Goal: Book appointment/travel/reservation

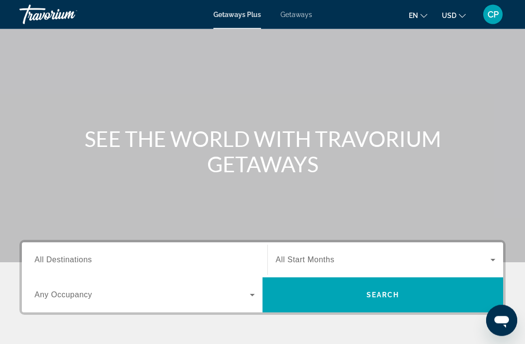
scroll to position [32, 0]
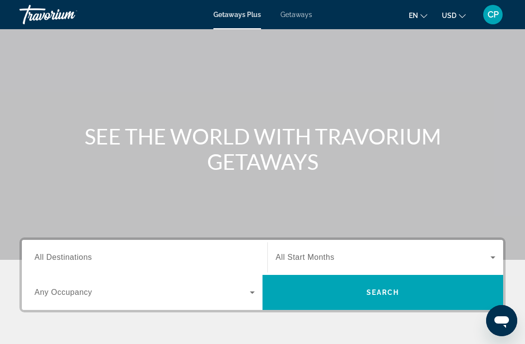
click at [315, 254] on span "All Start Months" at bounding box center [305, 257] width 59 height 8
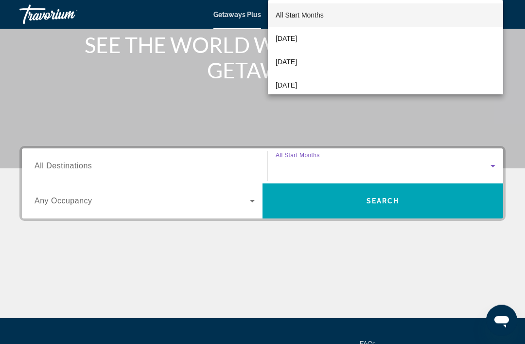
scroll to position [186, 0]
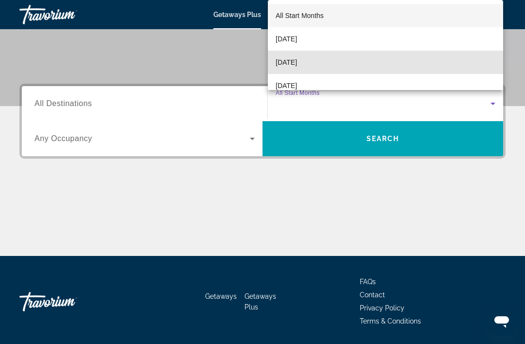
click at [297, 68] on span "[DATE]" at bounding box center [286, 62] width 21 height 12
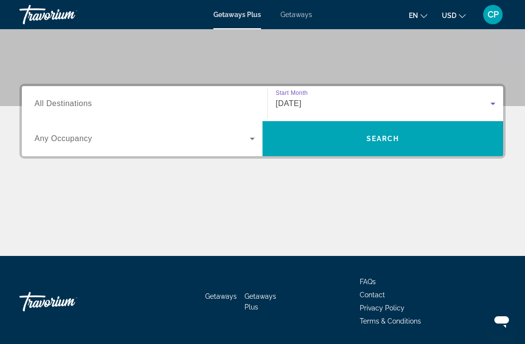
click at [55, 95] on div "Search widget" at bounding box center [145, 104] width 220 height 28
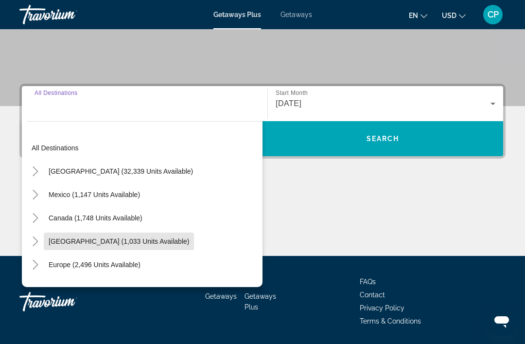
click at [67, 235] on span "Search widget" at bounding box center [119, 241] width 150 height 23
type input "**********"
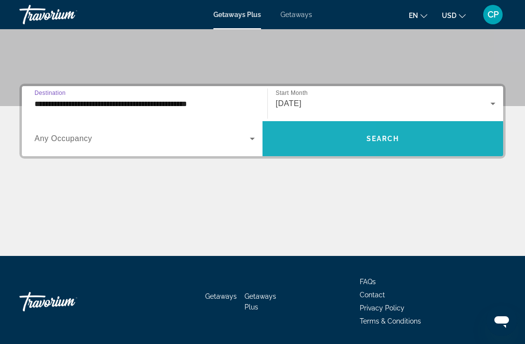
click at [317, 130] on span "Search widget" at bounding box center [383, 138] width 241 height 23
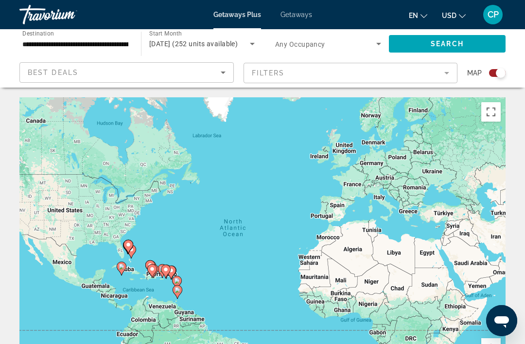
click at [352, 24] on div "Getaways Plus Getaways en English Español Français Italiano Português русский U…" at bounding box center [262, 14] width 525 height 25
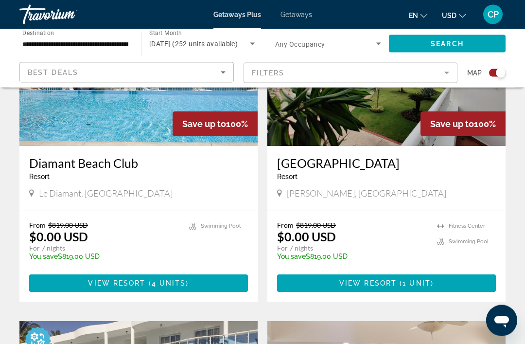
scroll to position [428, 0]
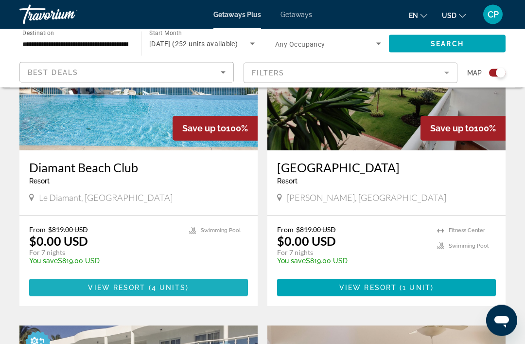
click at [123, 294] on span "Main content" at bounding box center [138, 287] width 219 height 23
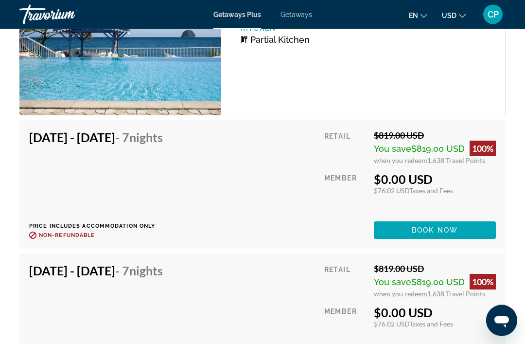
scroll to position [1840, 0]
click at [419, 227] on span "Main content" at bounding box center [435, 229] width 122 height 23
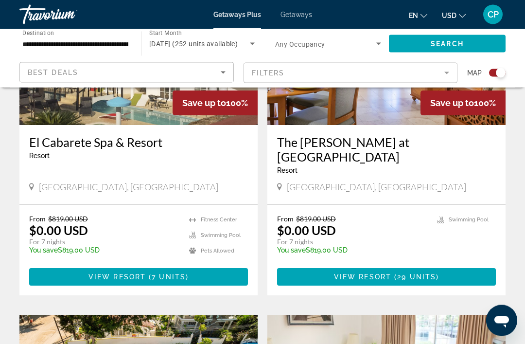
scroll to position [784, 0]
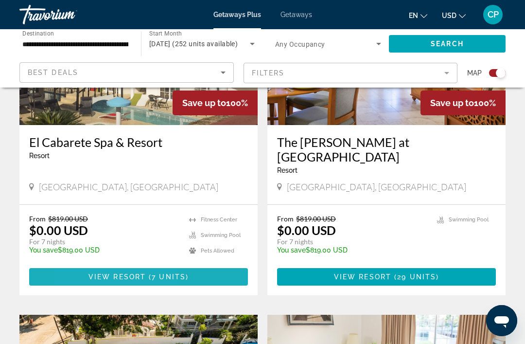
click at [90, 273] on span "View Resort" at bounding box center [116, 277] width 57 height 8
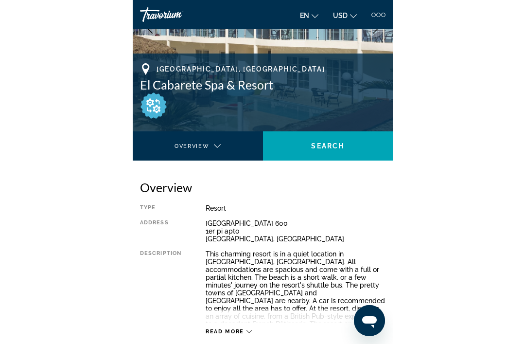
scroll to position [362, 0]
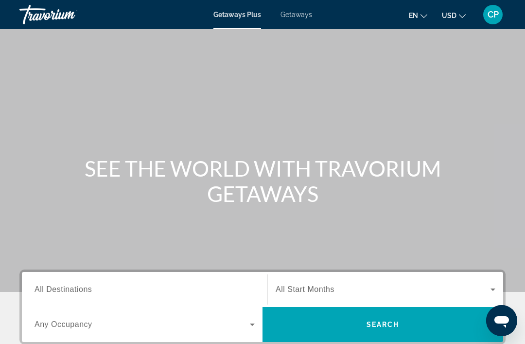
click at [325, 282] on div "Search widget" at bounding box center [386, 289] width 220 height 27
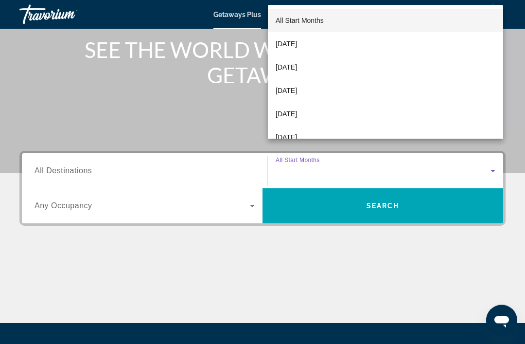
scroll to position [217, 0]
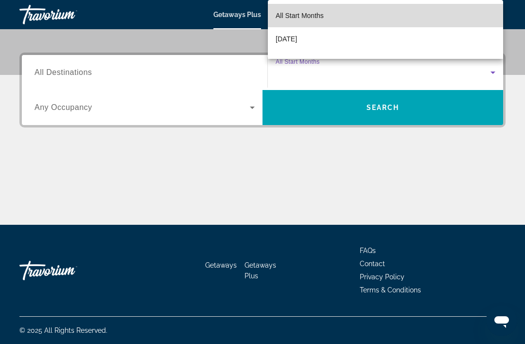
click at [285, 17] on span "All Start Months" at bounding box center [300, 16] width 48 height 8
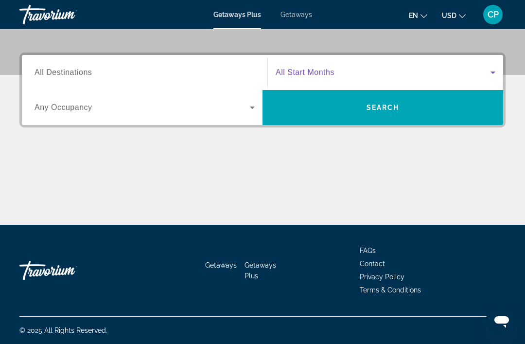
click at [297, 67] on span "Search widget" at bounding box center [383, 73] width 215 height 12
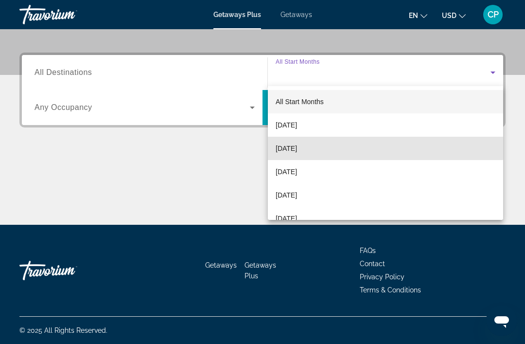
click at [288, 145] on span "October 2025" at bounding box center [286, 148] width 21 height 12
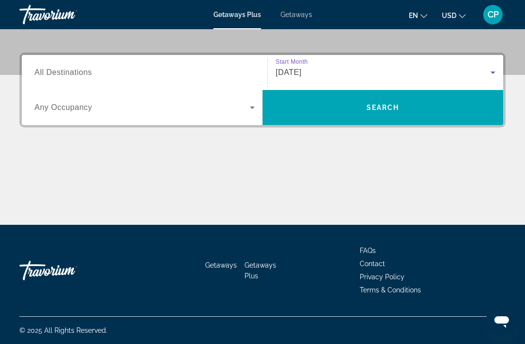
click at [57, 71] on span "All Destinations" at bounding box center [63, 72] width 57 height 8
click at [57, 71] on input "Destination All Destinations" at bounding box center [145, 73] width 220 height 12
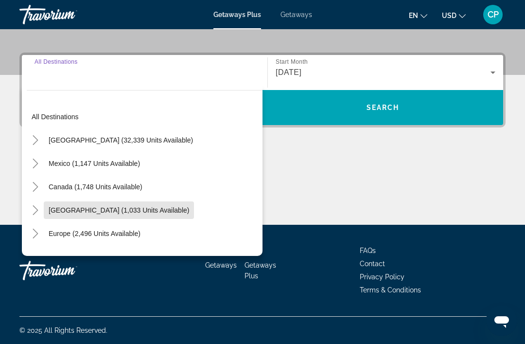
click at [75, 208] on span "Caribbean & Atlantic Islands (1,033 units available)" at bounding box center [119, 210] width 141 height 8
type input "**********"
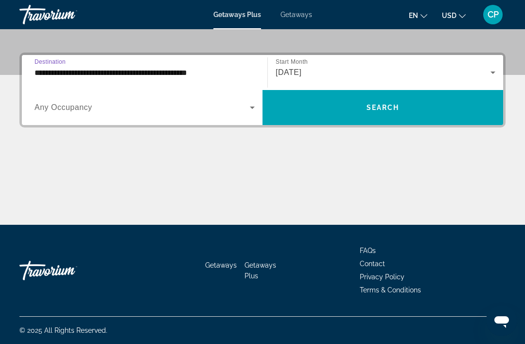
click at [325, 103] on span "Search widget" at bounding box center [383, 107] width 241 height 23
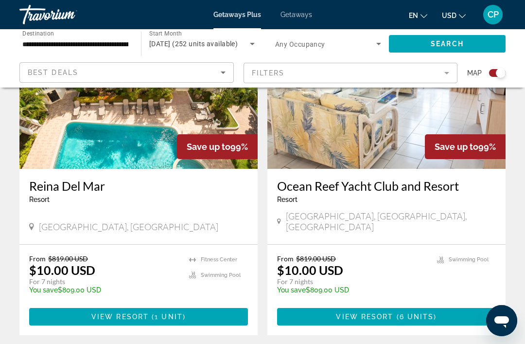
scroll to position [1085, 0]
click at [199, 4] on div "Getaways Plus Getaways en English Español Français Italiano Português русский U…" at bounding box center [262, 14] width 525 height 25
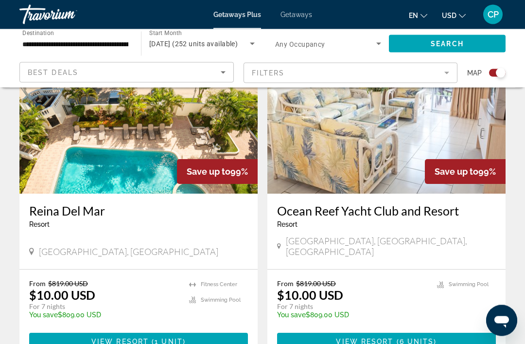
scroll to position [1059, 0]
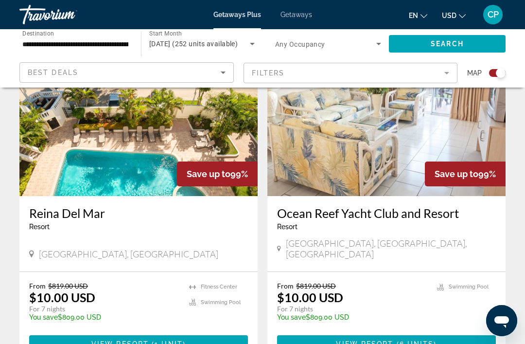
click at [116, 340] on span "View Resort" at bounding box center [119, 344] width 57 height 8
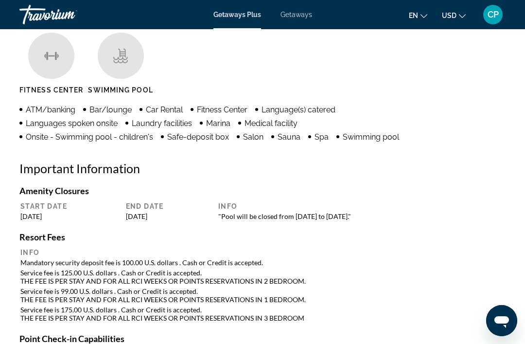
scroll to position [973, 0]
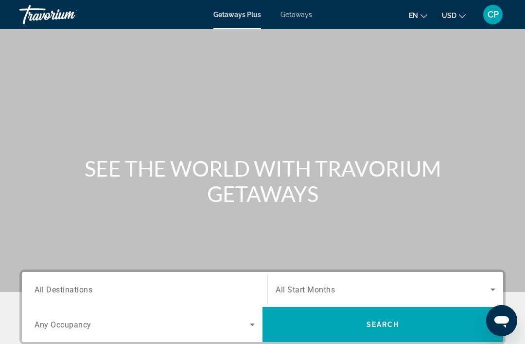
click at [303, 284] on span "Search widget" at bounding box center [383, 289] width 215 height 12
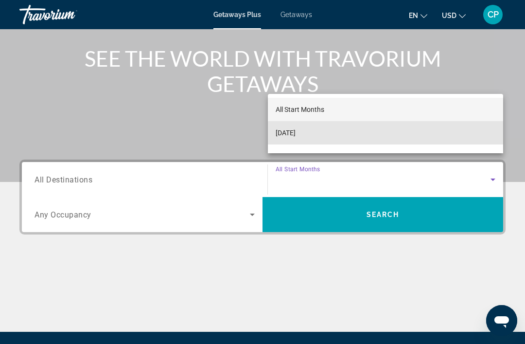
scroll to position [109, 0]
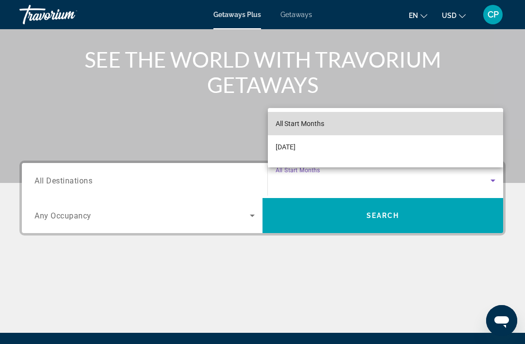
click at [299, 113] on mat-option "All Start Months" at bounding box center [385, 123] width 235 height 23
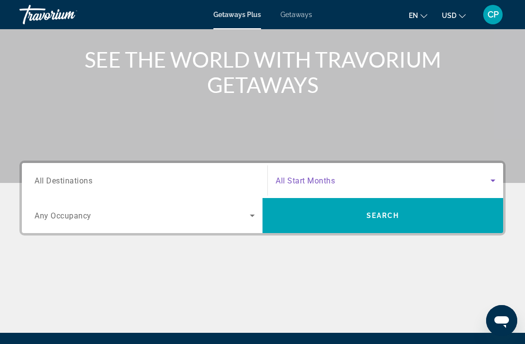
click at [308, 175] on span "Search widget" at bounding box center [383, 181] width 215 height 12
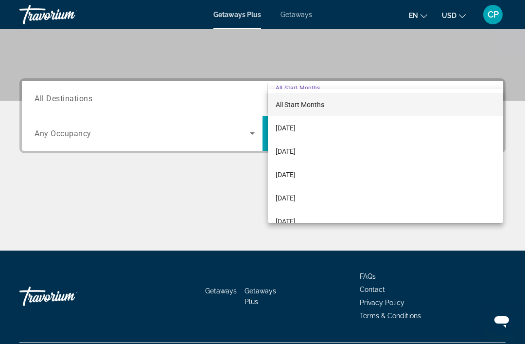
scroll to position [217, 0]
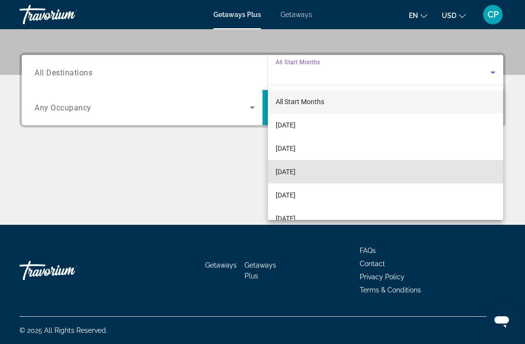
click at [291, 165] on mat-option "[DATE]" at bounding box center [385, 171] width 235 height 23
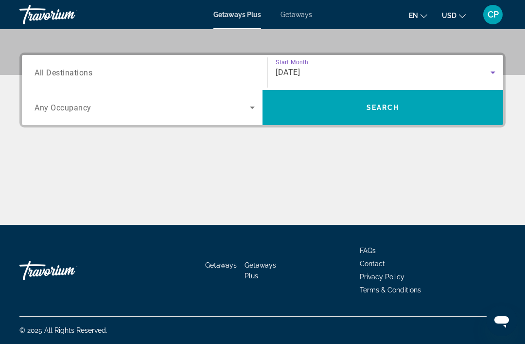
click at [46, 67] on input "Destination All Destinations" at bounding box center [145, 73] width 220 height 12
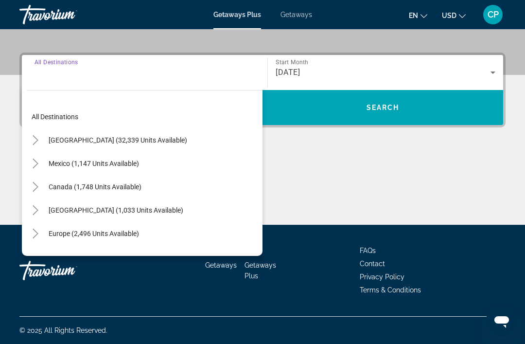
click at [54, 205] on span "Search widget" at bounding box center [116, 209] width 144 height 23
type input "**********"
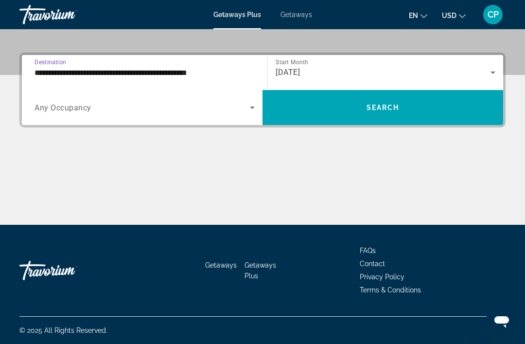
click at [289, 105] on span "Search widget" at bounding box center [383, 107] width 241 height 23
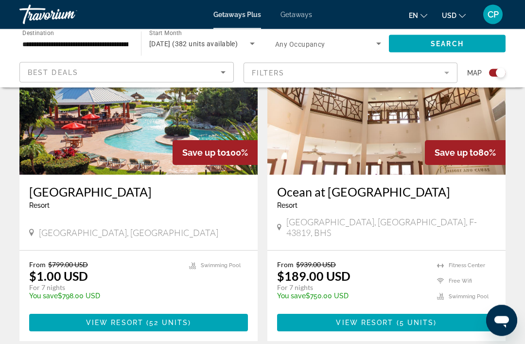
scroll to position [1421, 0]
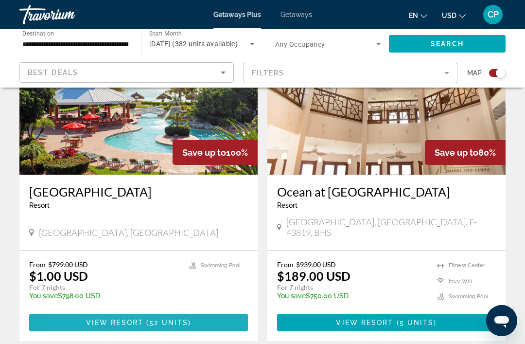
click at [87, 311] on span "Main content" at bounding box center [138, 322] width 219 height 23
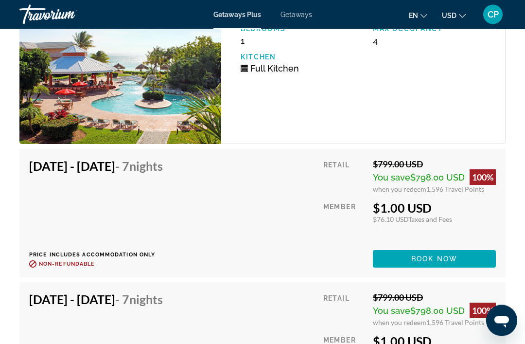
scroll to position [1900, 0]
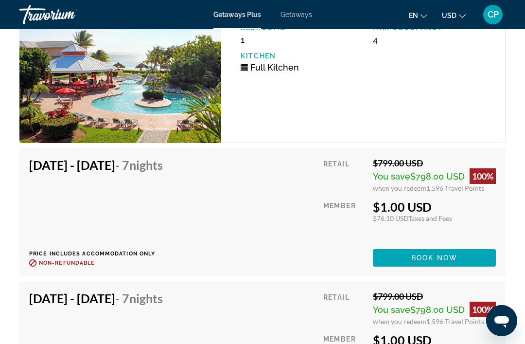
click at [399, 256] on span "Main content" at bounding box center [434, 257] width 123 height 23
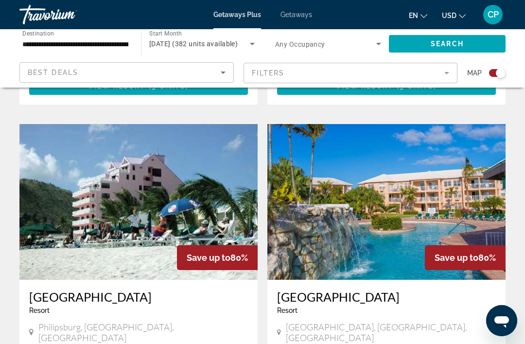
scroll to position [2013, 0]
click at [341, 169] on img "Main content" at bounding box center [386, 202] width 238 height 156
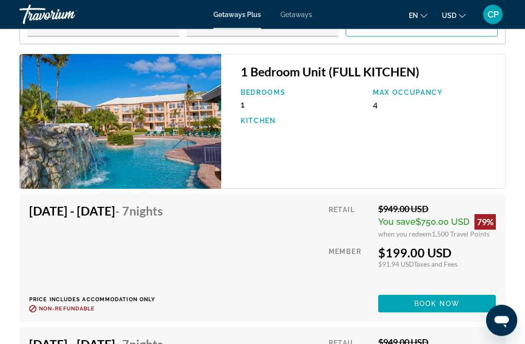
scroll to position [1882, 0]
click at [417, 300] on span "Book now" at bounding box center [437, 304] width 46 height 8
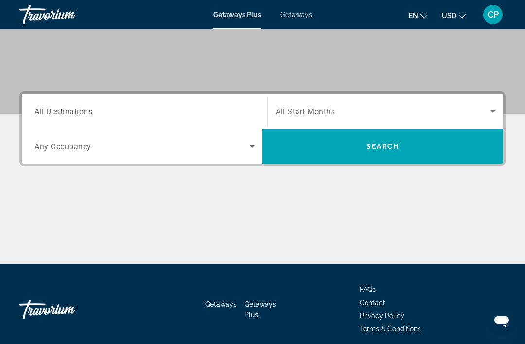
scroll to position [186, 0]
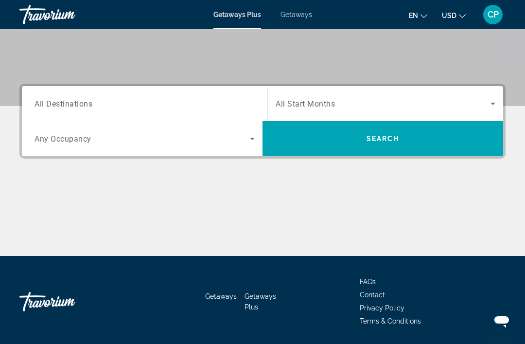
click at [309, 98] on span "Search widget" at bounding box center [383, 104] width 215 height 12
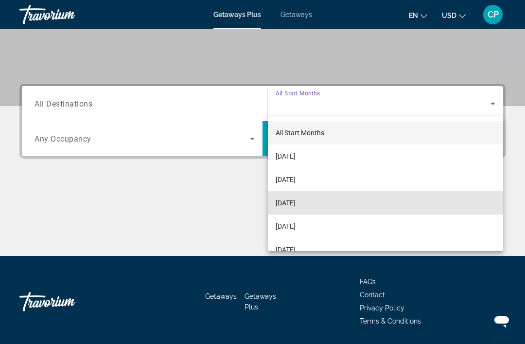
click at [299, 196] on mat-option "[DATE]" at bounding box center [385, 202] width 235 height 23
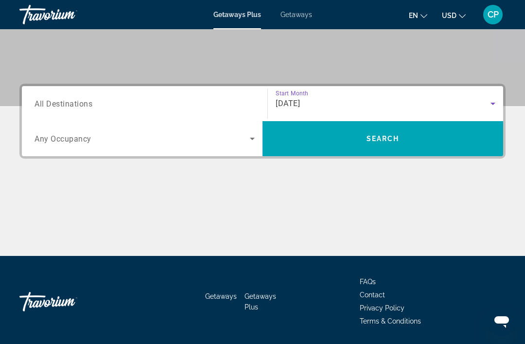
click at [58, 98] on input "Destination All Destinations" at bounding box center [145, 104] width 220 height 12
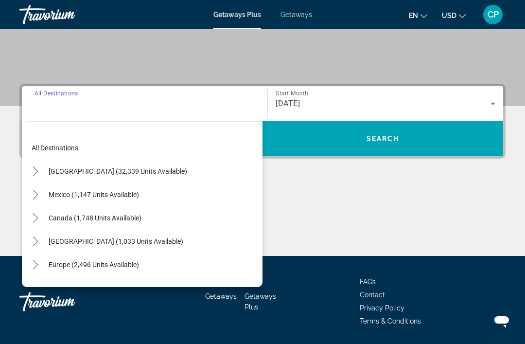
click at [59, 189] on span "Search widget" at bounding box center [94, 194] width 100 height 23
type input "**********"
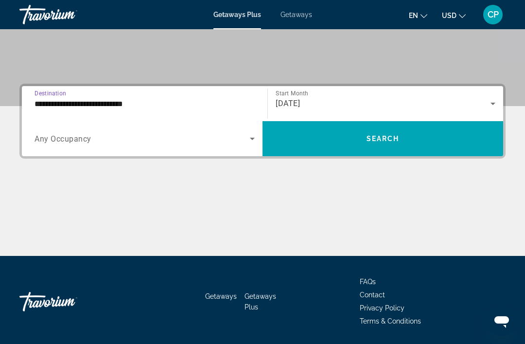
click at [313, 146] on span "Search widget" at bounding box center [383, 138] width 241 height 23
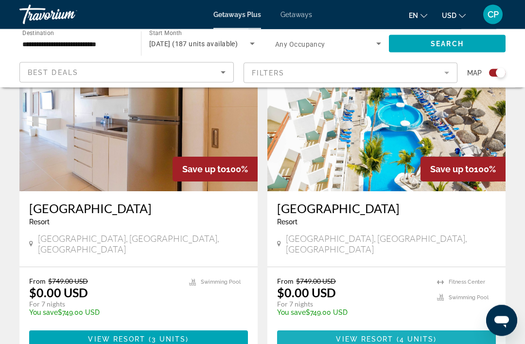
click at [353, 336] on span "View Resort" at bounding box center [364, 340] width 57 height 8
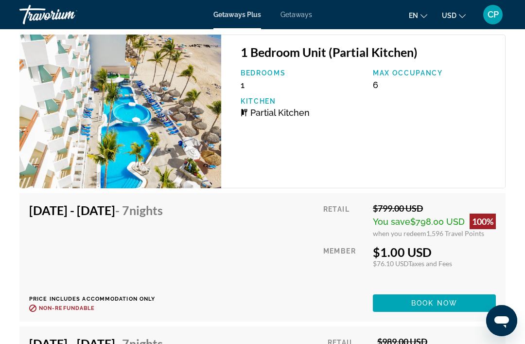
scroll to position [1957, 0]
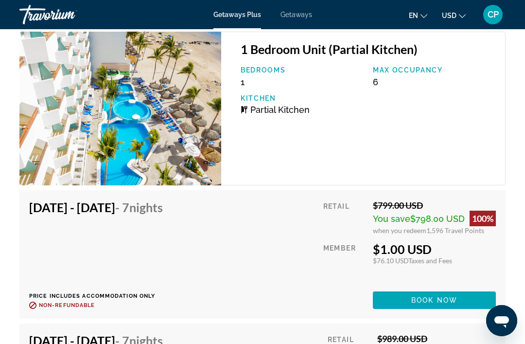
click at [406, 298] on span "Main content" at bounding box center [434, 299] width 123 height 23
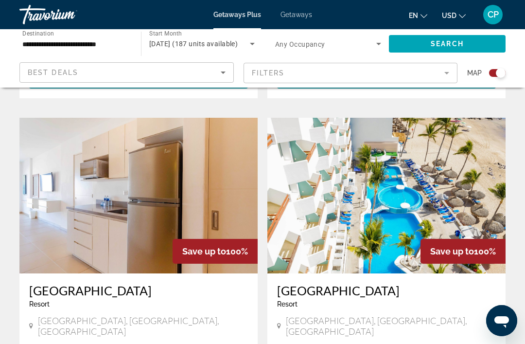
scroll to position [667, 0]
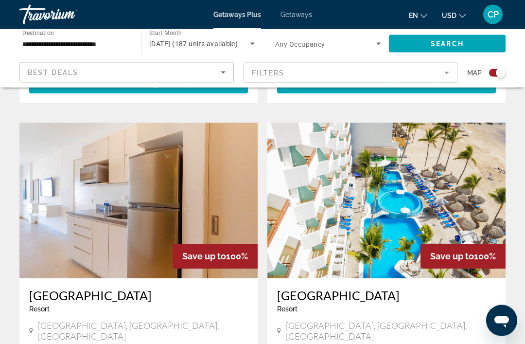
click at [387, 169] on img "Main content" at bounding box center [386, 201] width 238 height 156
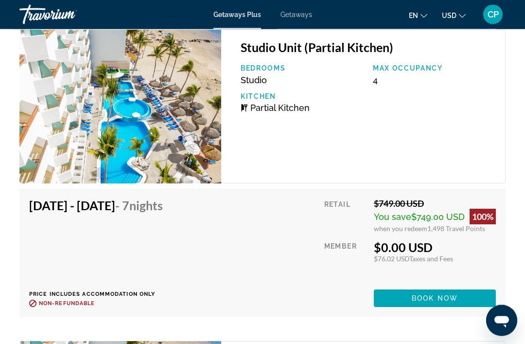
scroll to position [1959, 0]
click at [436, 302] on span "Book now" at bounding box center [435, 298] width 46 height 8
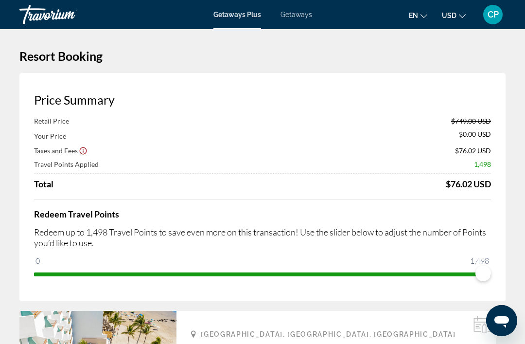
click at [460, 197] on div "Retail Price $749.00 USD Your Price $0.00 USD Taxes and Fees $76.02 USD Travel …" at bounding box center [262, 199] width 457 height 165
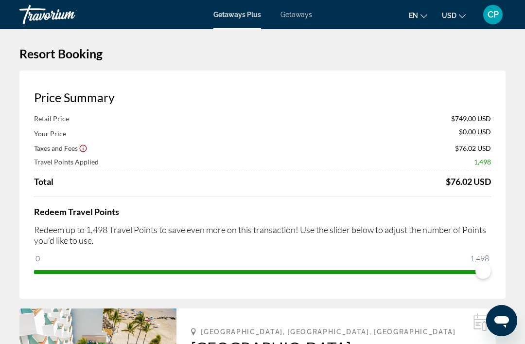
scroll to position [1, 0]
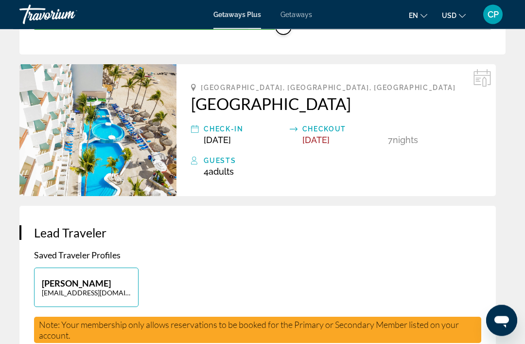
scroll to position [246, 0]
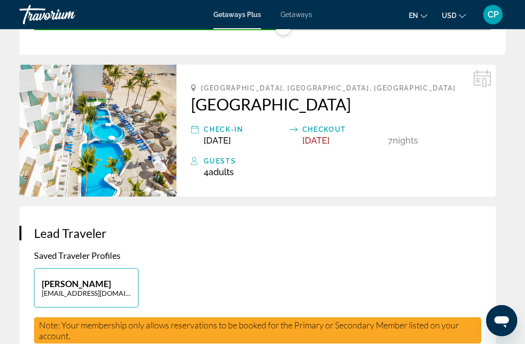
click at [90, 145] on img "Main content" at bounding box center [97, 131] width 157 height 132
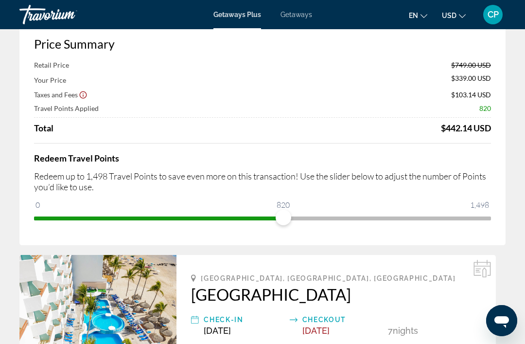
scroll to position [0, 0]
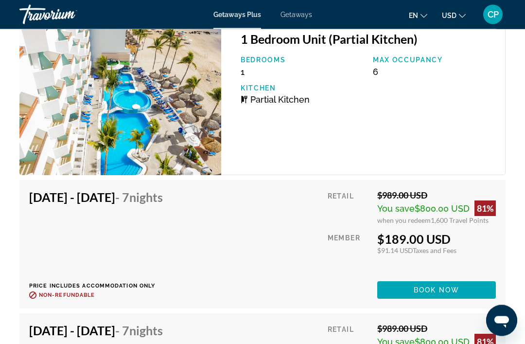
scroll to position [1899, 0]
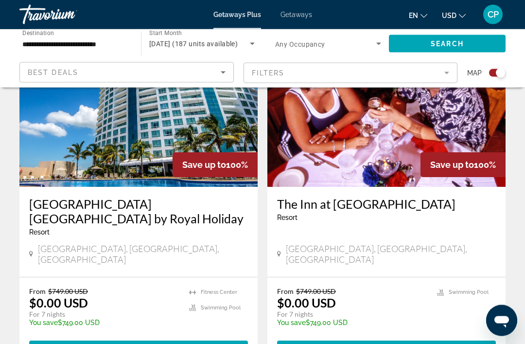
click at [100, 343] on span "View Resort" at bounding box center [115, 350] width 57 height 8
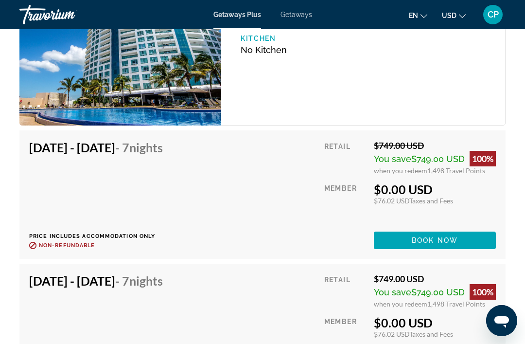
scroll to position [1945, 0]
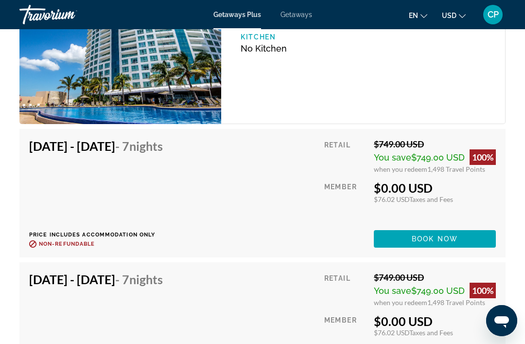
click at [170, 190] on div "Nov 1, 2025 - Nov 8, 2025 - 7 Nights Price includes accommodation only Refundab…" at bounding box center [99, 193] width 141 height 109
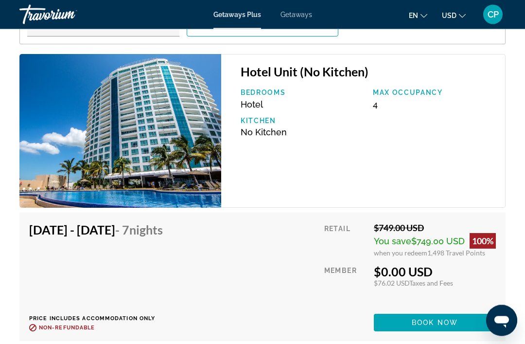
scroll to position [1904, 0]
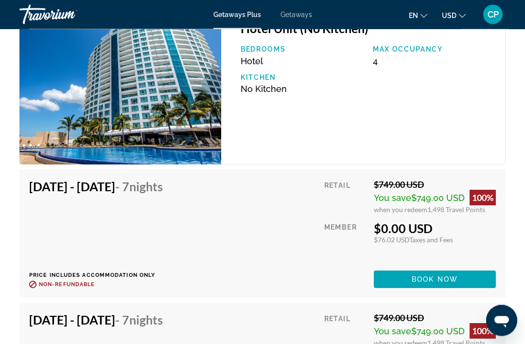
click at [400, 269] on span "Main content" at bounding box center [435, 279] width 122 height 23
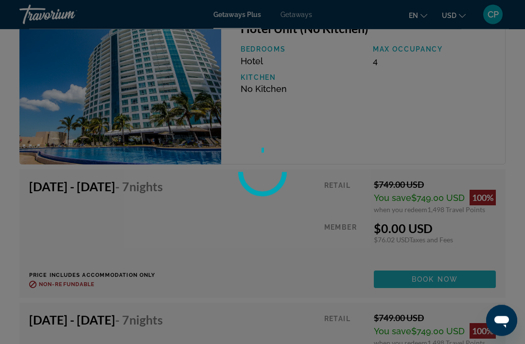
scroll to position [1905, 0]
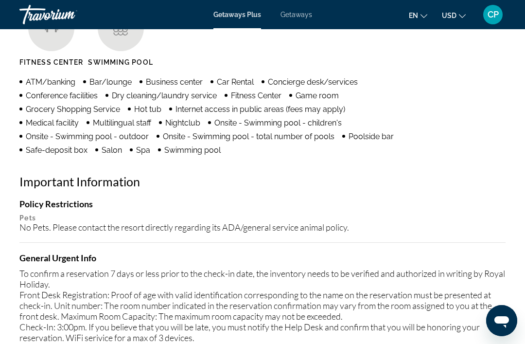
scroll to position [1008, 0]
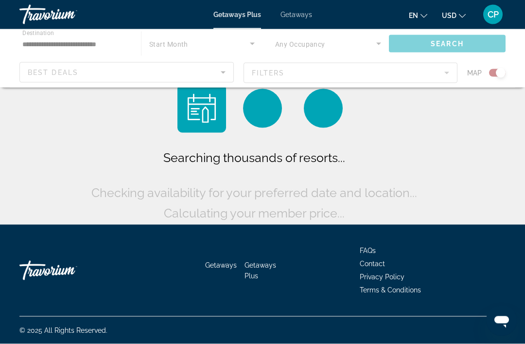
scroll to position [31, 0]
